Goal: Information Seeking & Learning: Understand process/instructions

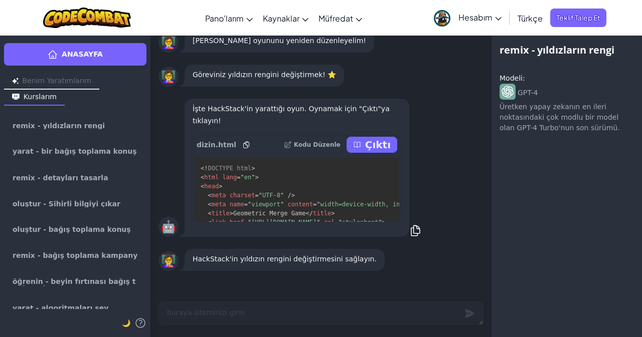
click at [377, 144] on font "Çıktı" at bounding box center [378, 145] width 26 height 12
type textarea "x"
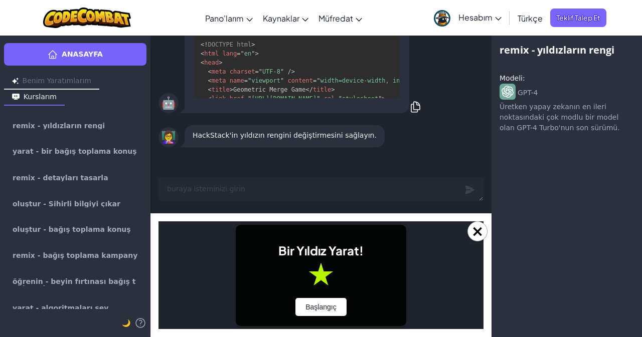
scroll to position [1, 0]
click at [322, 303] on font "Başlangıç" at bounding box center [320, 307] width 31 height 8
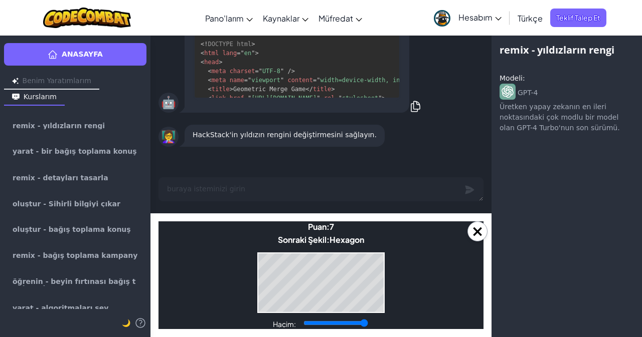
drag, startPoint x: 336, startPoint y: 324, endPoint x: 373, endPoint y: 320, distance: 37.3
click at [368, 320] on input "Hacim:" at bounding box center [335, 323] width 65 height 8
drag, startPoint x: 360, startPoint y: 324, endPoint x: 327, endPoint y: 319, distance: 33.5
type input "0.34"
click at [327, 325] on input "Hacim:" at bounding box center [335, 323] width 65 height 8
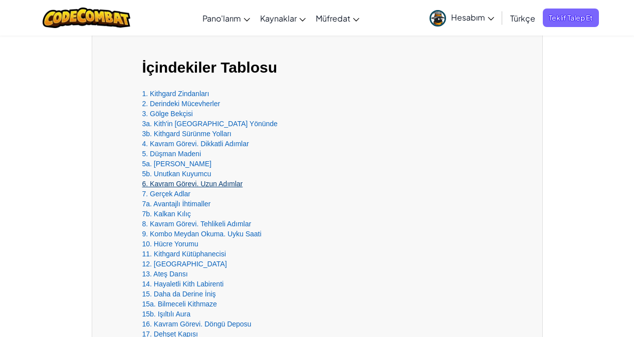
scroll to position [243, 0]
click at [187, 182] on font "6. Kavram Görevi. Uzun Adımlar" at bounding box center [192, 184] width 101 height 8
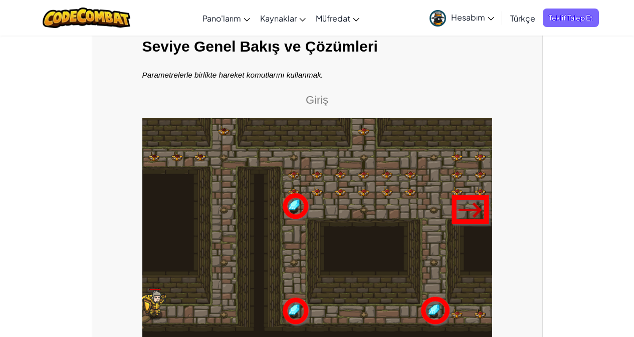
scroll to position [243, 0]
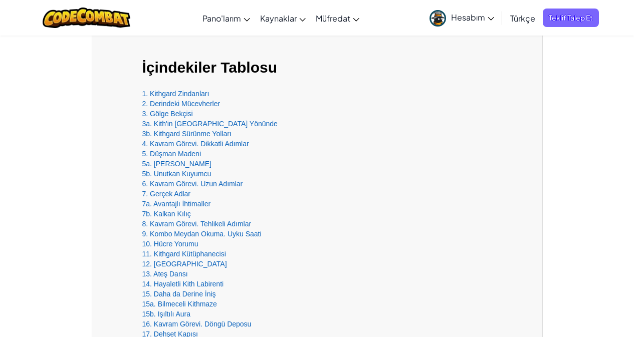
click at [178, 89] on div "1. Kithgard Zindanları" at bounding box center [317, 94] width 350 height 10
click at [182, 93] on font "1. Kithgard Zindanları" at bounding box center [175, 94] width 67 height 8
